Goal: Information Seeking & Learning: Find specific page/section

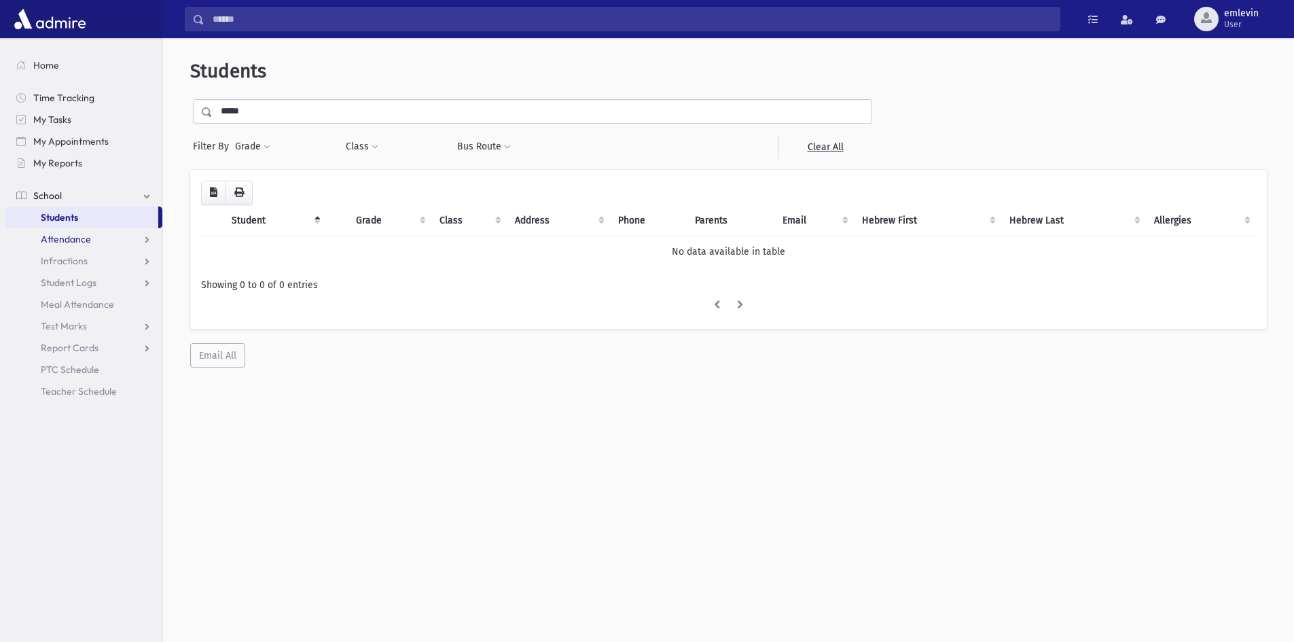
click at [89, 239] on span "Attendance" at bounding box center [66, 239] width 50 height 12
click at [84, 255] on link "Entry" at bounding box center [83, 261] width 157 height 22
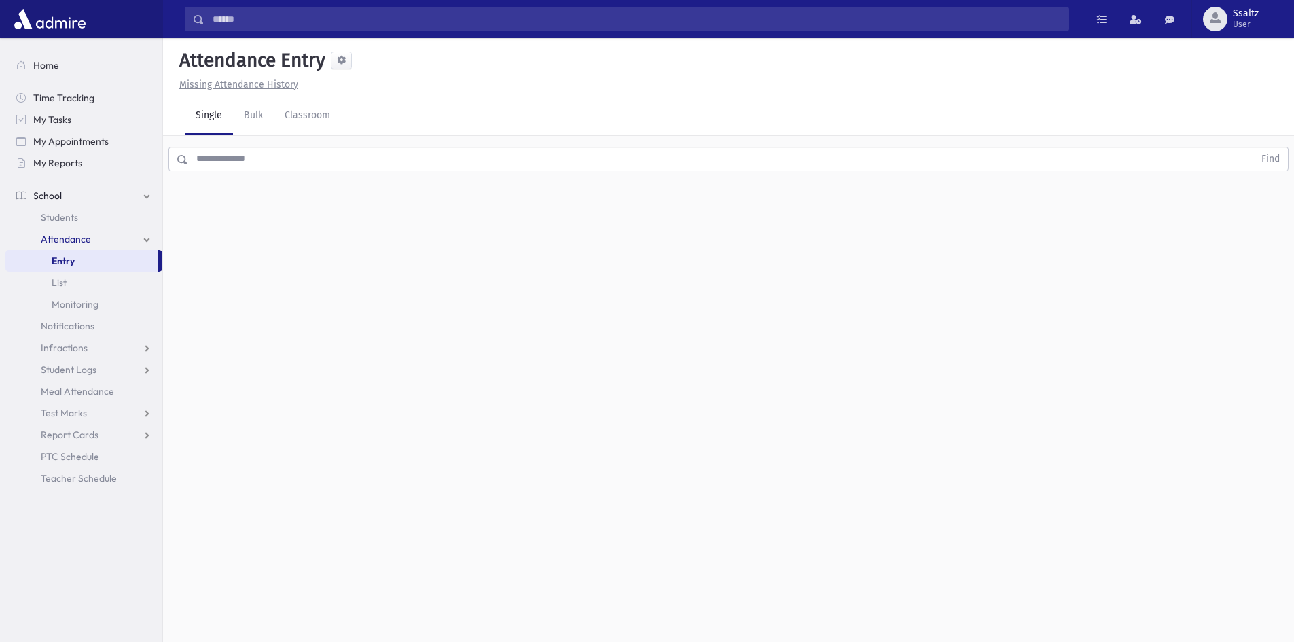
click at [238, 161] on input "text" at bounding box center [721, 159] width 1066 height 24
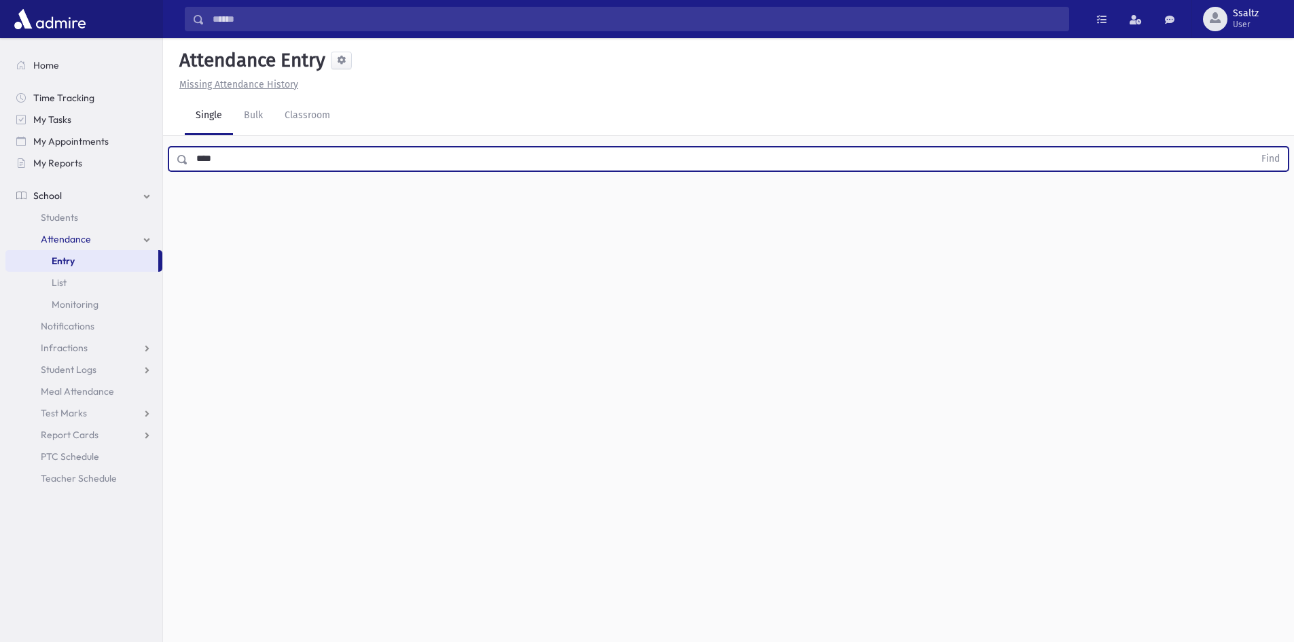
type input "****"
click at [1253, 147] on button "Find" at bounding box center [1270, 158] width 35 height 23
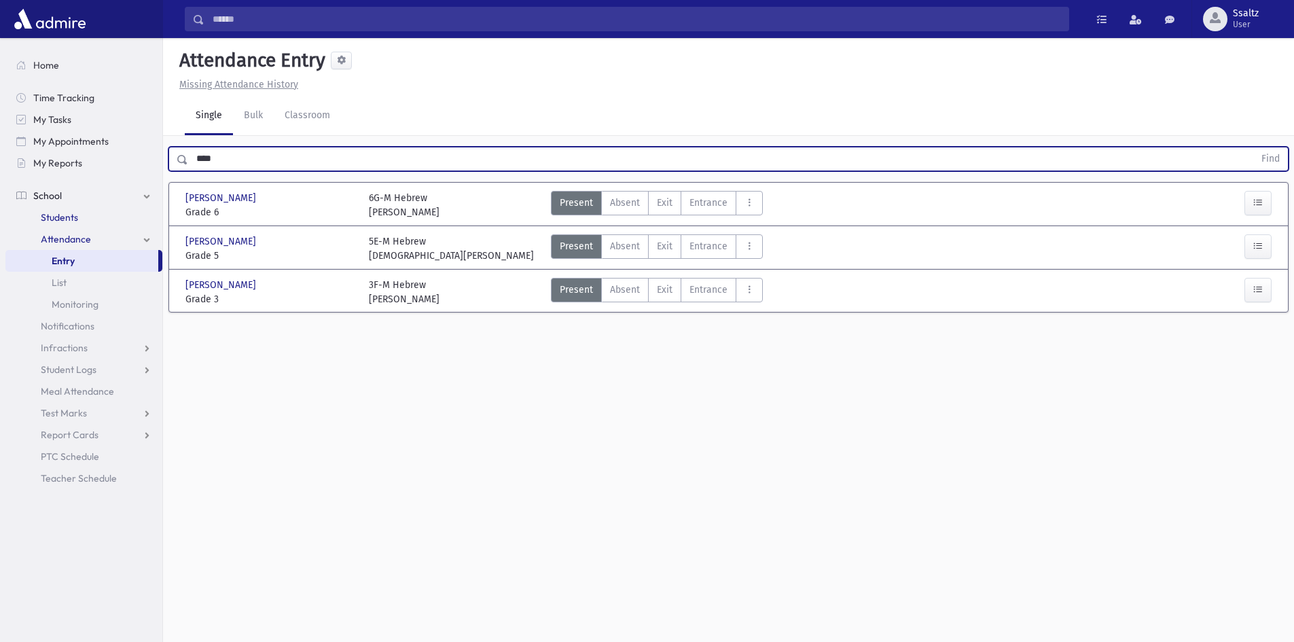
click at [86, 220] on link "Students" at bounding box center [83, 217] width 157 height 22
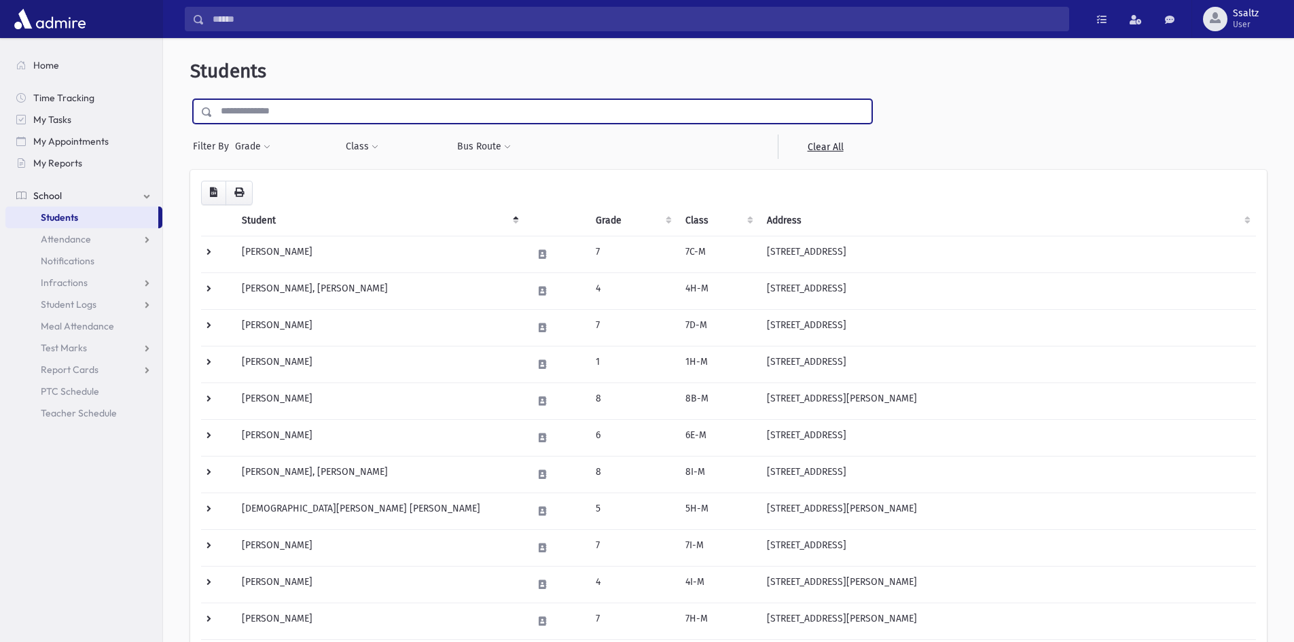
click at [282, 107] on input "text" at bounding box center [542, 111] width 659 height 24
type input "********"
click at [190, 99] on input "submit" at bounding box center [209, 108] width 38 height 18
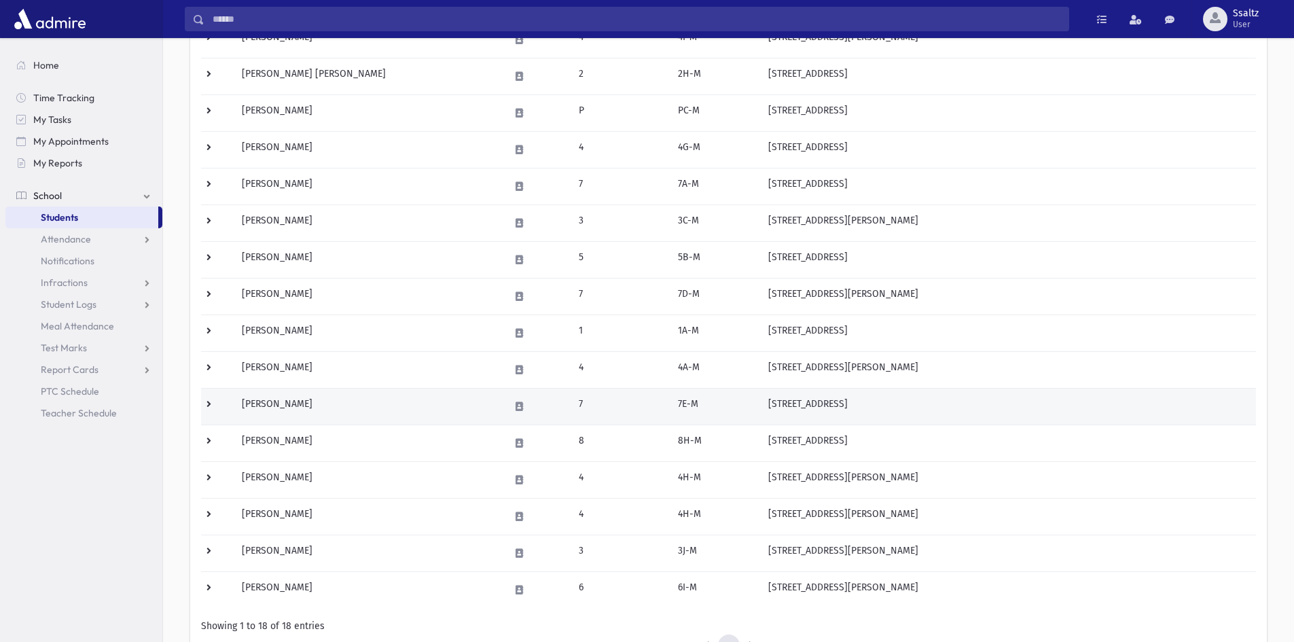
scroll to position [266, 0]
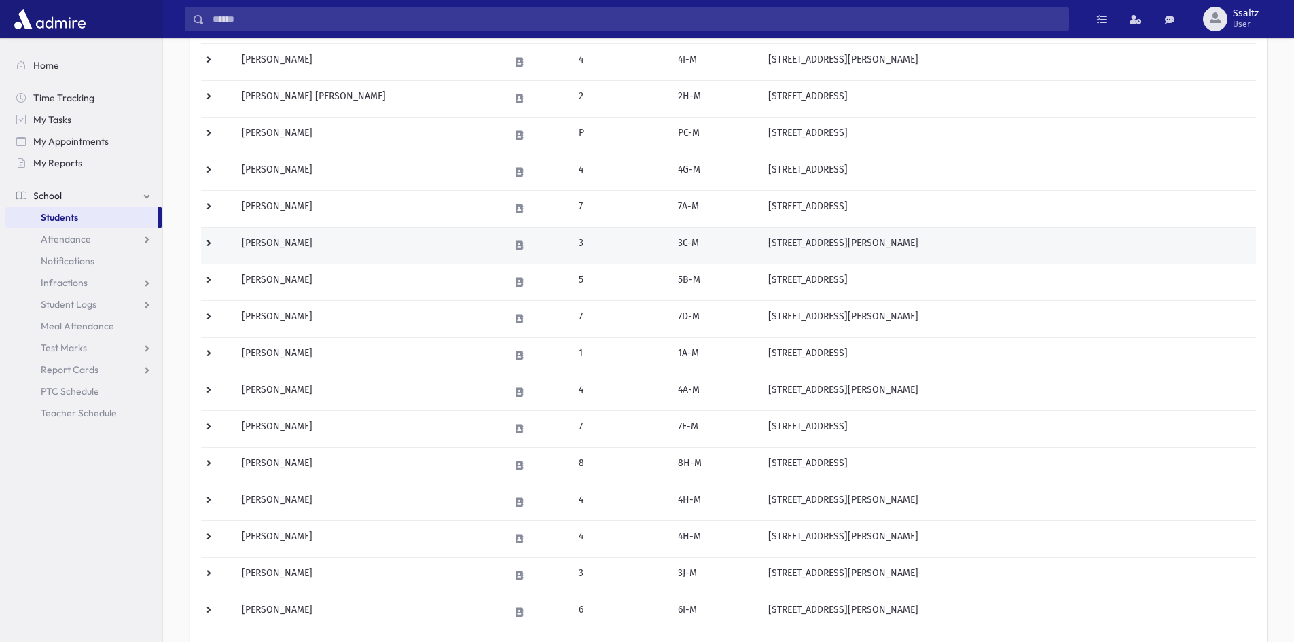
click at [346, 242] on td "Schwartz, Shmuel" at bounding box center [368, 245] width 268 height 37
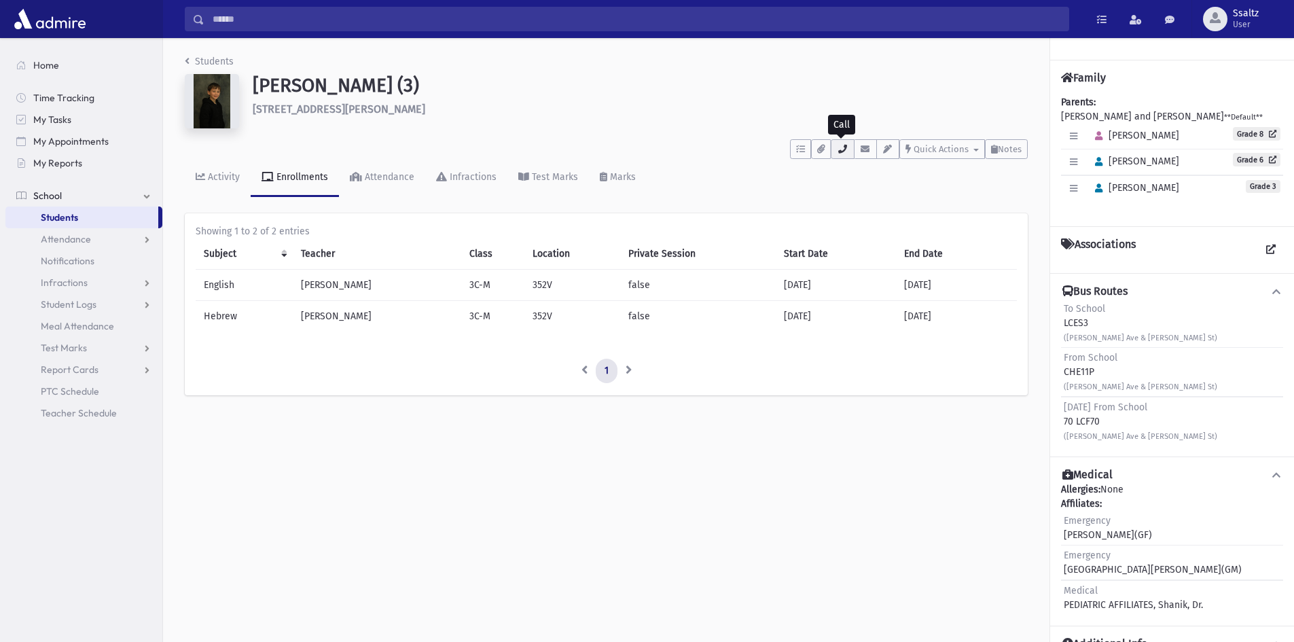
click at [838, 154] on button "button" at bounding box center [842, 149] width 23 height 20
